Goal: Task Accomplishment & Management: Complete application form

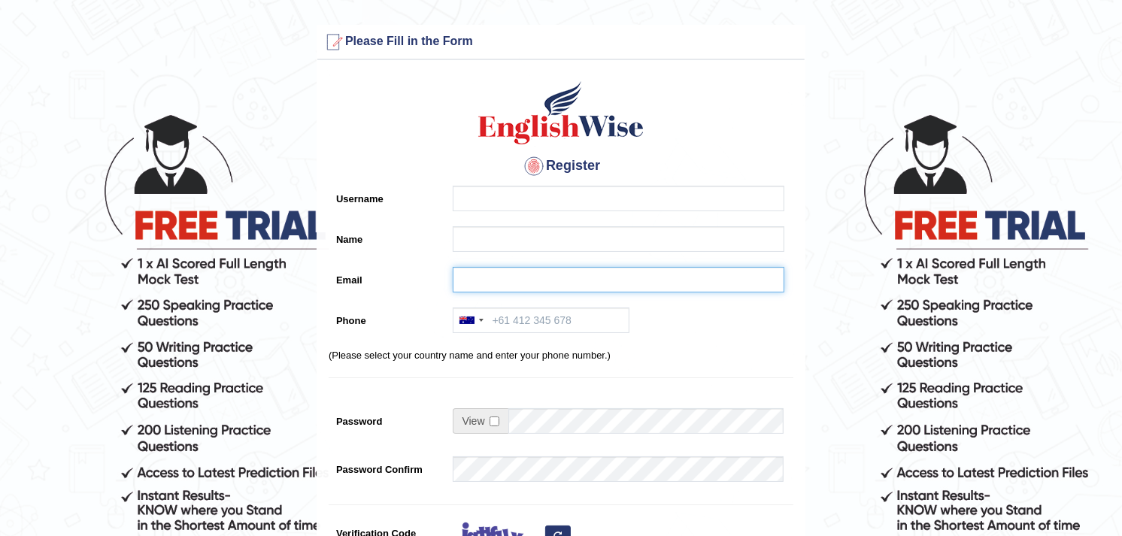
click at [468, 274] on input "Email" at bounding box center [619, 280] width 332 height 26
paste input "[EMAIL_ADDRESS][DOMAIN_NAME]"
drag, startPoint x: 553, startPoint y: 281, endPoint x: 467, endPoint y: 280, distance: 85.7
click at [467, 280] on input "[EMAIL_ADDRESS][DOMAIN_NAME]" at bounding box center [619, 280] width 332 height 26
type input "[EMAIL_ADDRESS][DOMAIN_NAME]"
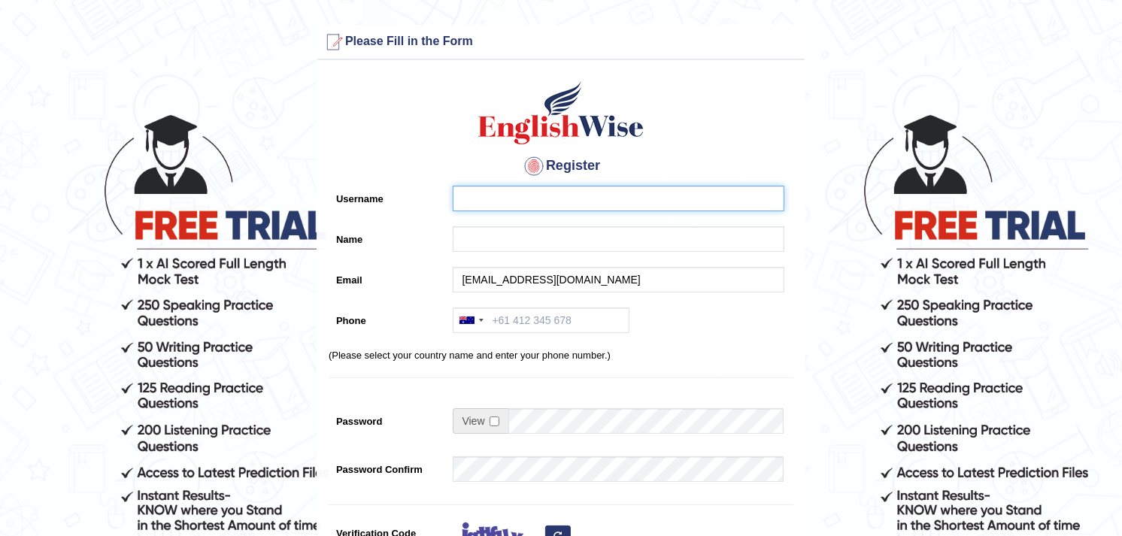
click at [484, 205] on input "Username" at bounding box center [619, 199] width 332 height 26
paste input "Afifa.faisal.moosa"
drag, startPoint x: 547, startPoint y: 197, endPoint x: 459, endPoint y: 197, distance: 88.7
click at [459, 197] on input "Afifafaisalmoosa" at bounding box center [619, 199] width 332 height 26
type input "Afifafaisalmoosa"
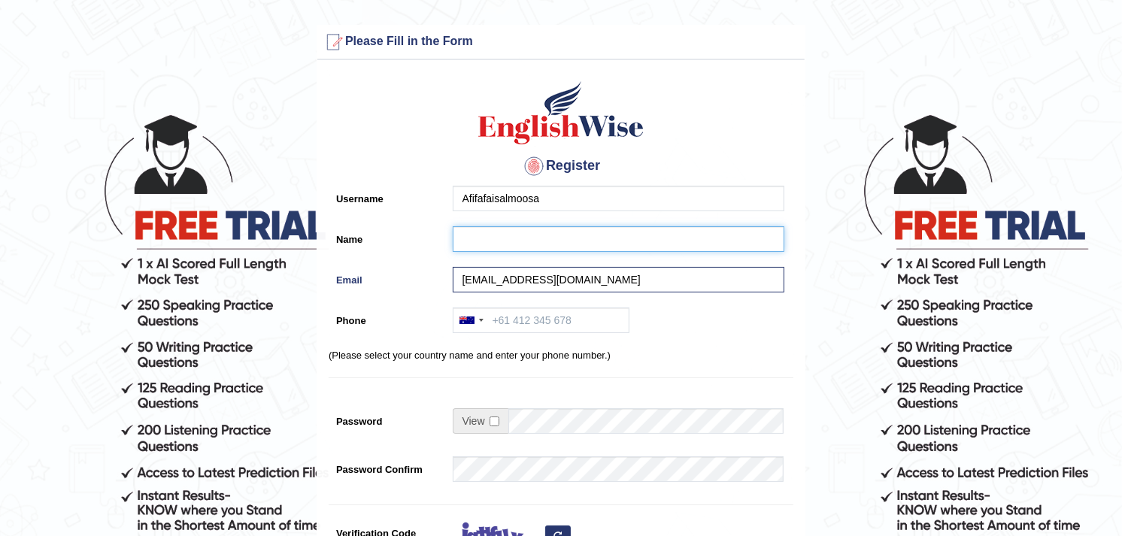
click at [468, 238] on input "Name" at bounding box center [619, 239] width 332 height 26
paste input "Afifafaisalmoosa"
type input "Afifafaisalmoosa"
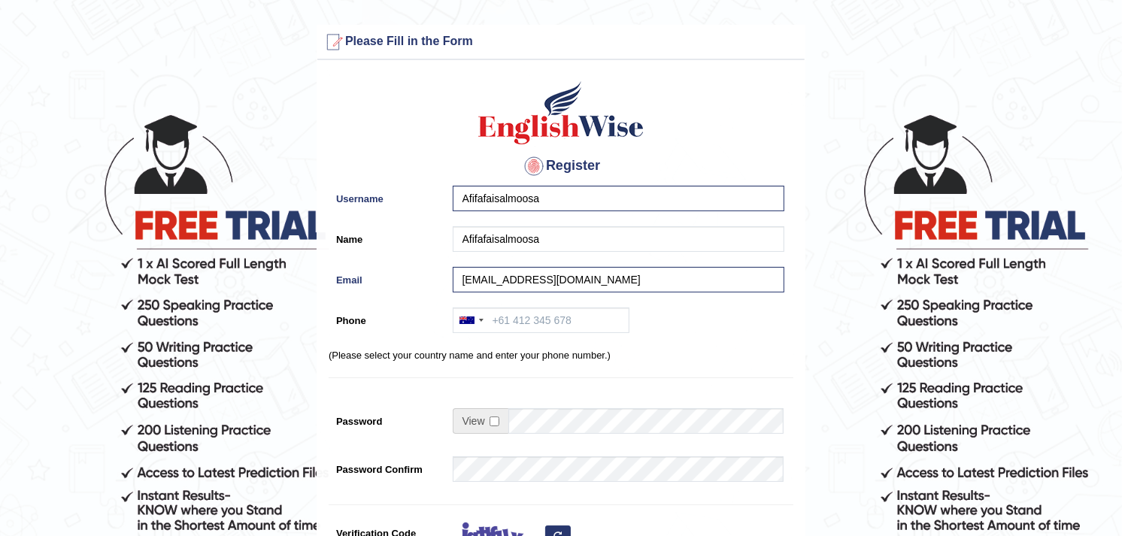
click at [492, 414] on span at bounding box center [481, 421] width 56 height 26
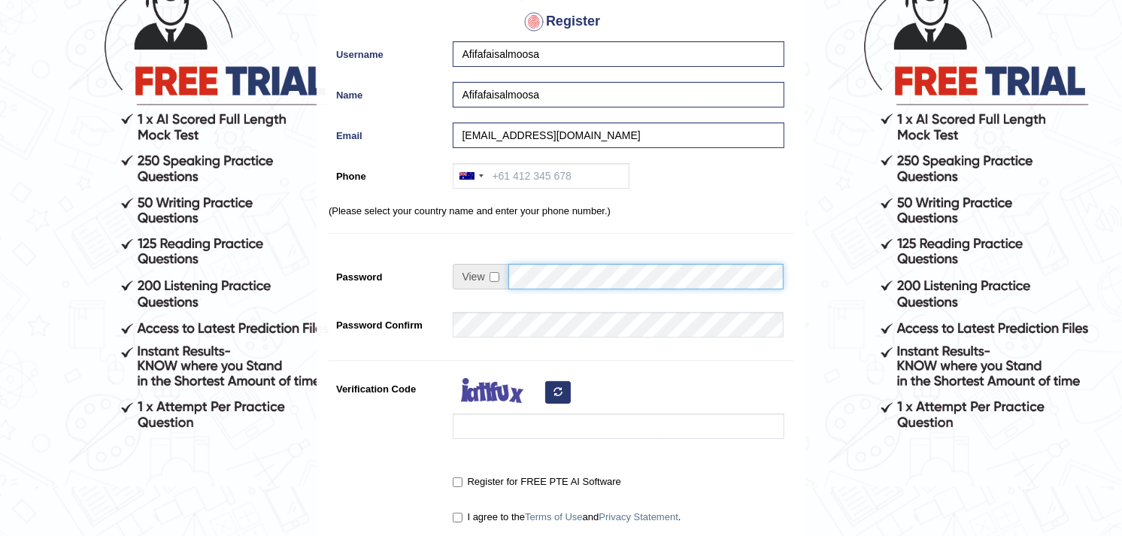
scroll to position [181, 0]
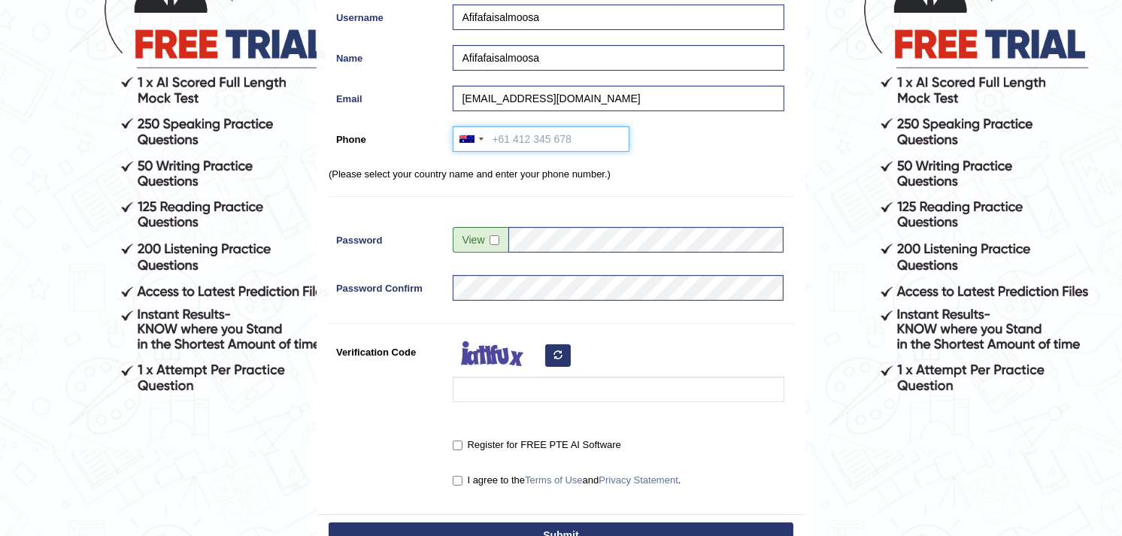
click at [508, 134] on input "Phone" at bounding box center [541, 139] width 177 height 26
paste input "966 53 704 7960"
click at [475, 141] on div at bounding box center [470, 139] width 35 height 24
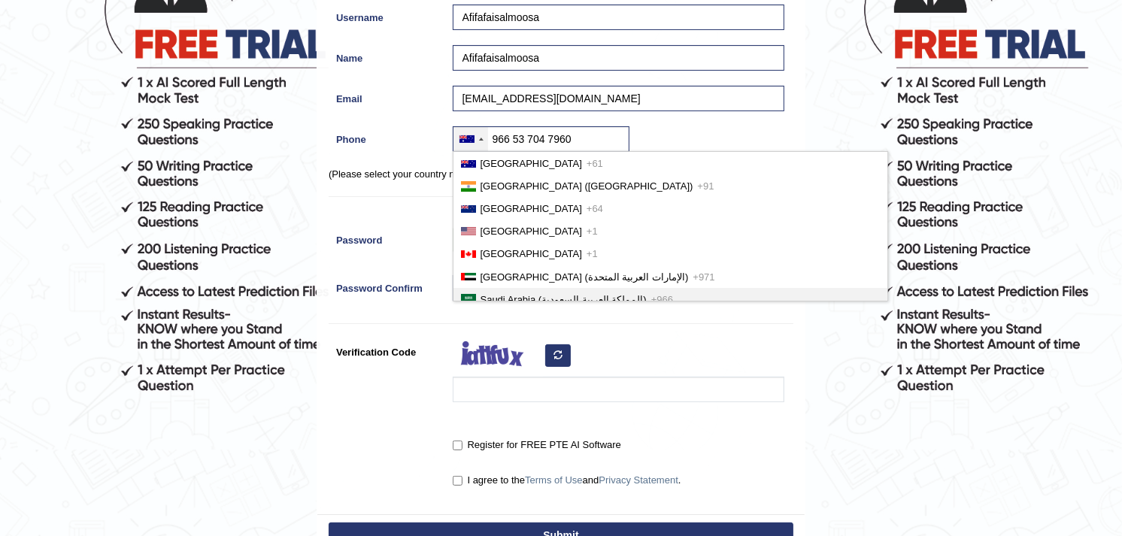
click at [508, 294] on span "Saudi Arabia (‫المملكة العربية السعودية‬‎)" at bounding box center [564, 299] width 166 height 11
type input "[PHONE_NUMBER]"
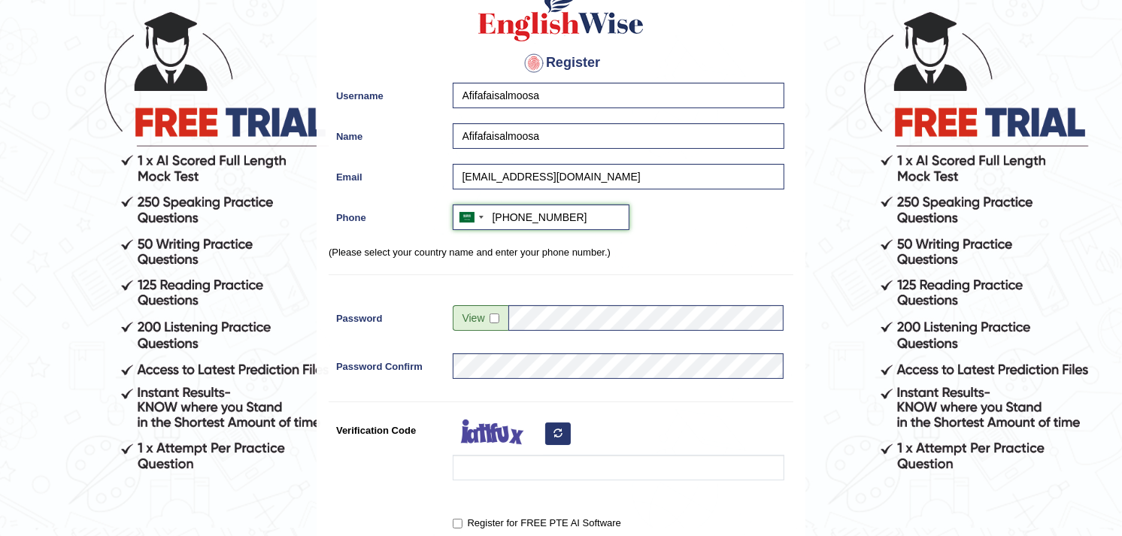
scroll to position [58, 0]
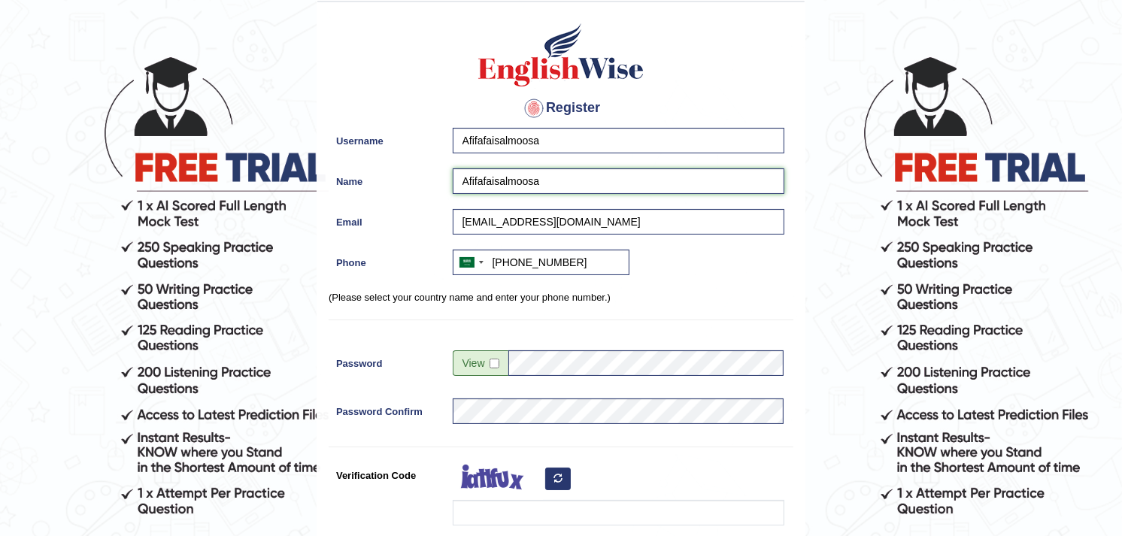
drag, startPoint x: 549, startPoint y: 179, endPoint x: 455, endPoint y: 179, distance: 94.0
click at [455, 179] on input "Afifafaisalmoosa" at bounding box center [619, 181] width 332 height 26
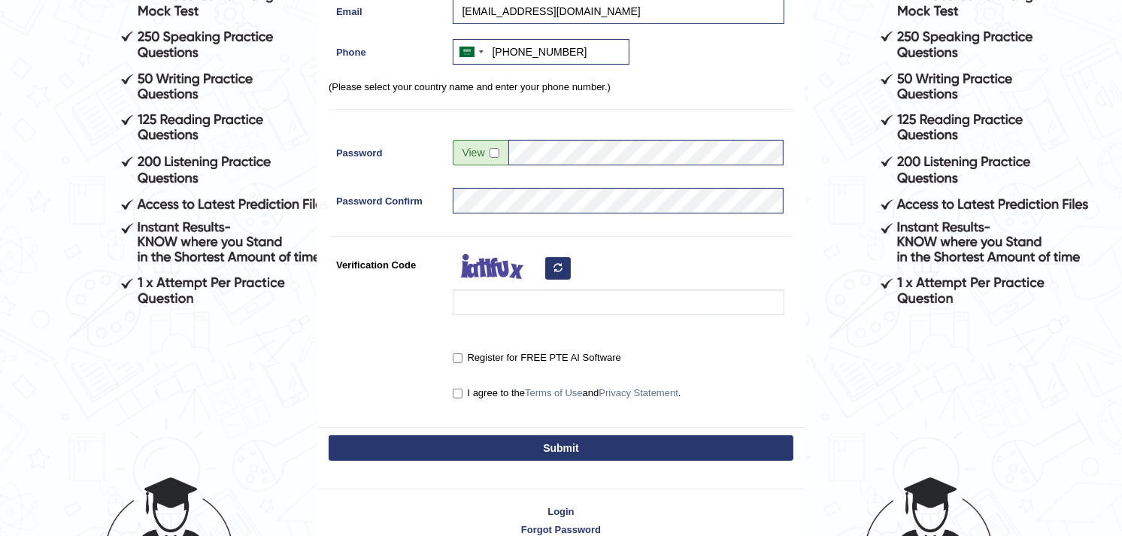
scroll to position [325, 0]
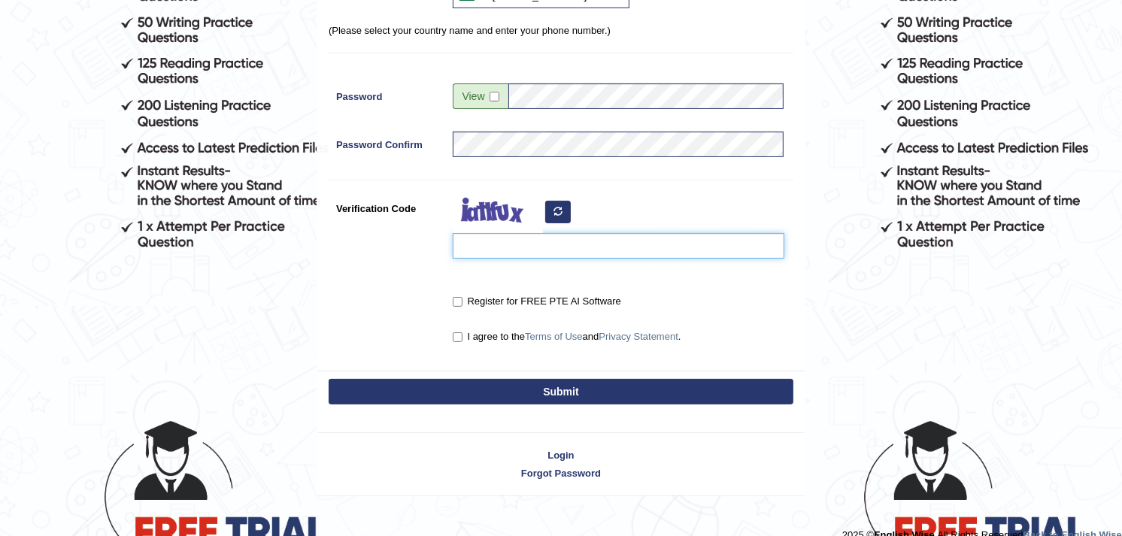
click at [490, 244] on input "Verification Code" at bounding box center [619, 246] width 332 height 26
type input "cowaetey"
click at [459, 302] on input "Register for FREE PTE AI Software" at bounding box center [458, 302] width 10 height 10
checkbox input "true"
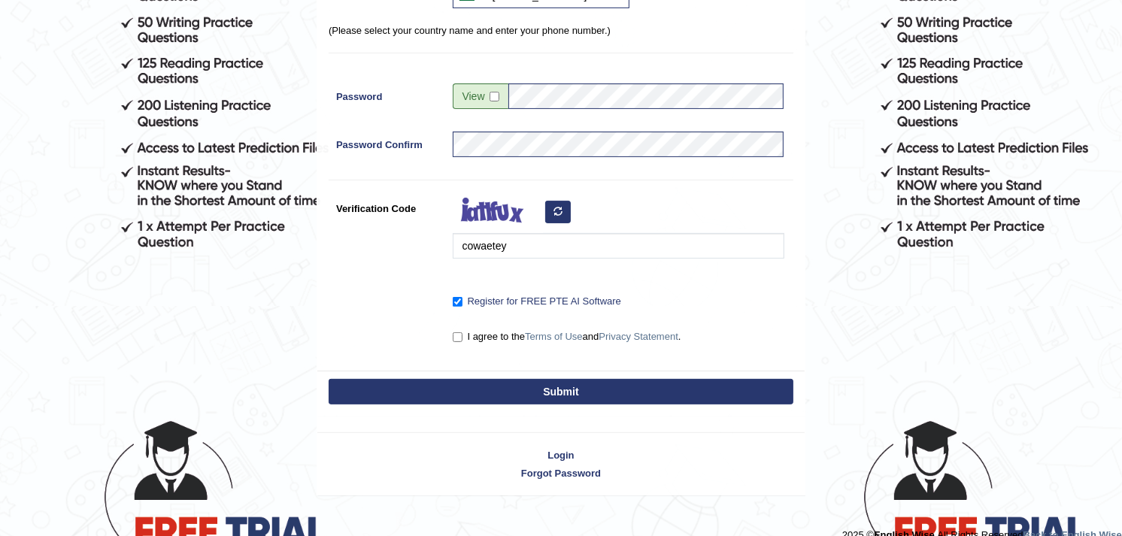
click at [459, 331] on label "I agree to the Terms of Use and Privacy Statement ." at bounding box center [567, 336] width 229 height 15
click at [459, 332] on input "I agree to the Terms of Use and Privacy Statement ." at bounding box center [458, 337] width 10 height 10
checkbox input "true"
click at [502, 390] on button "Submit" at bounding box center [561, 392] width 465 height 26
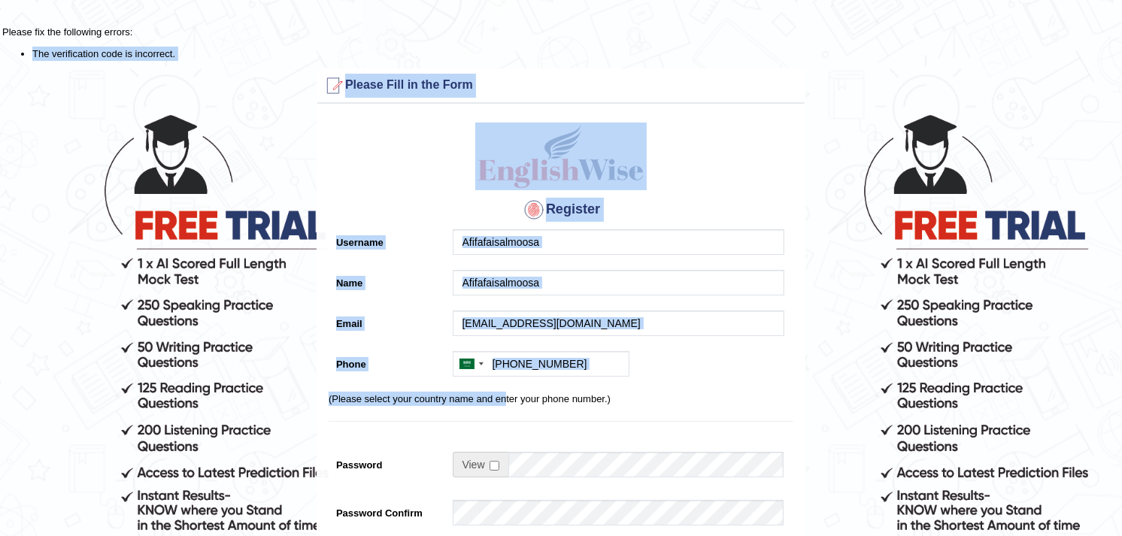
drag, startPoint x: 0, startPoint y: 0, endPoint x: 465, endPoint y: -62, distance: 468.9
click at [465, 0] on html "Please fix the following errors: The verification code is incorrect. Please Fil…" at bounding box center [561, 268] width 1122 height 536
click at [728, 175] on div "Register Username Afifafaisalmoosa Name Afifafaisalmoosa Email Afifa.faisal.moo…" at bounding box center [560, 433] width 487 height 645
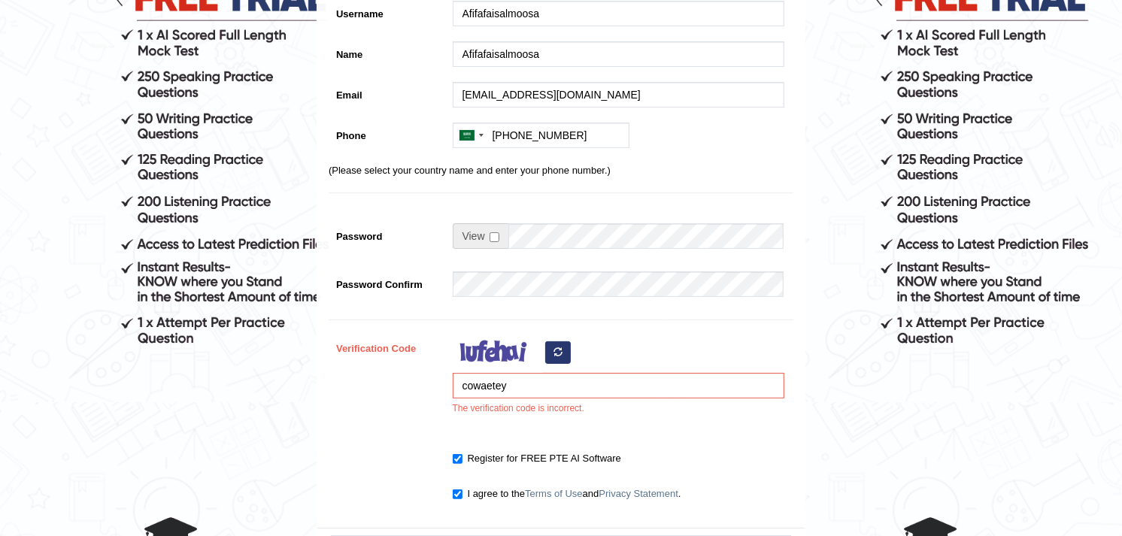
scroll to position [344, 0]
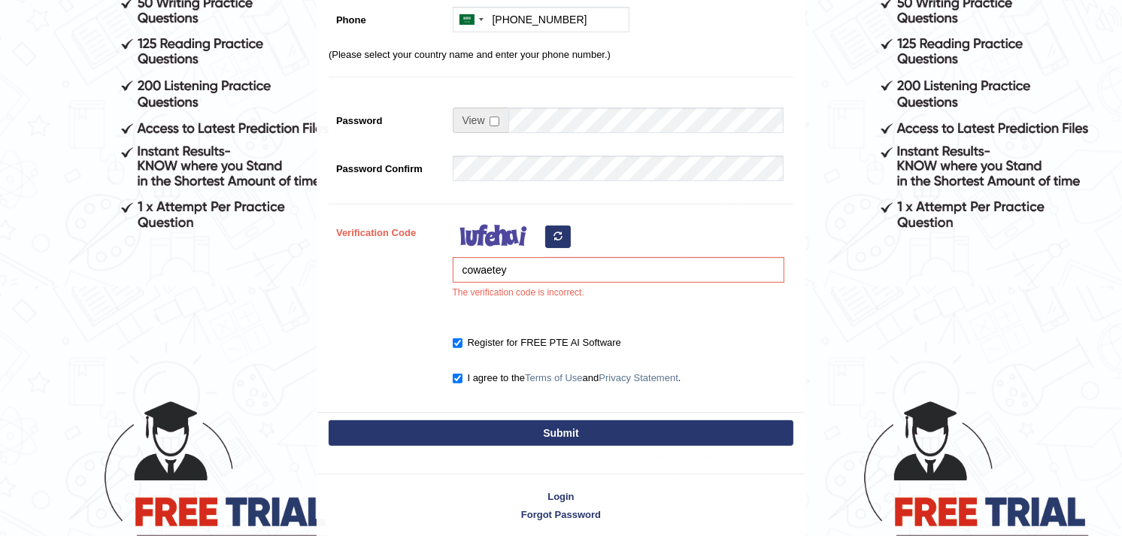
click at [564, 242] on button "button" at bounding box center [558, 237] width 26 height 23
type input "c"
type input "xiwubi"
drag, startPoint x: 552, startPoint y: 430, endPoint x: 508, endPoint y: 435, distance: 44.6
click at [508, 435] on button "Submit" at bounding box center [561, 433] width 465 height 26
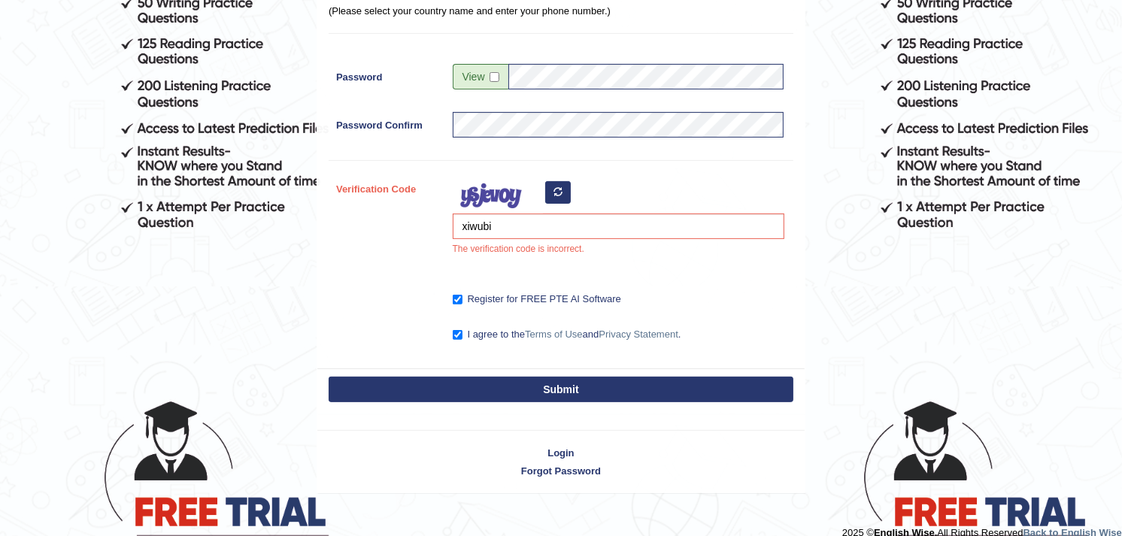
scroll to position [301, 0]
